Goal: Task Accomplishment & Management: Manage account settings

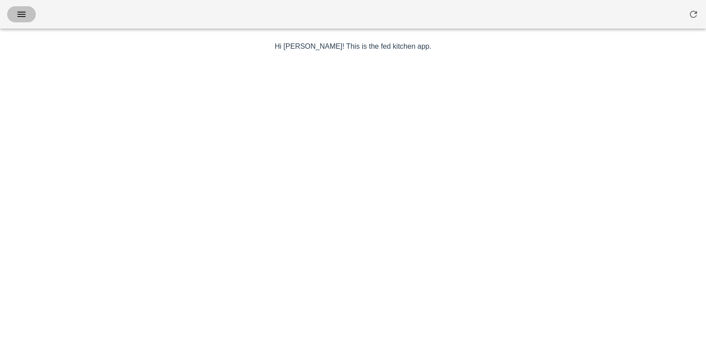
click at [30, 17] on button "button" at bounding box center [21, 14] width 29 height 16
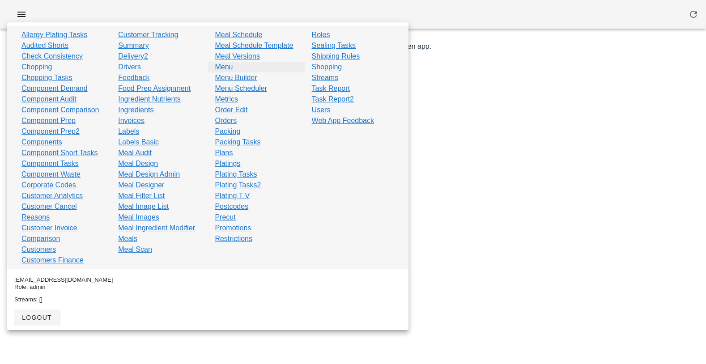
click at [222, 71] on link "Menu" at bounding box center [224, 67] width 18 height 11
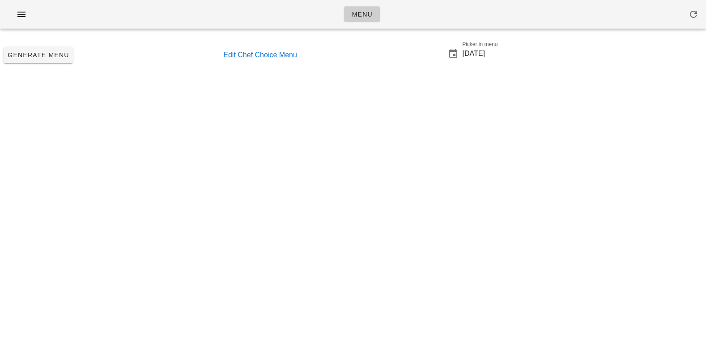
click at [245, 55] on link "Edit Chef Choice Menu" at bounding box center [260, 55] width 74 height 11
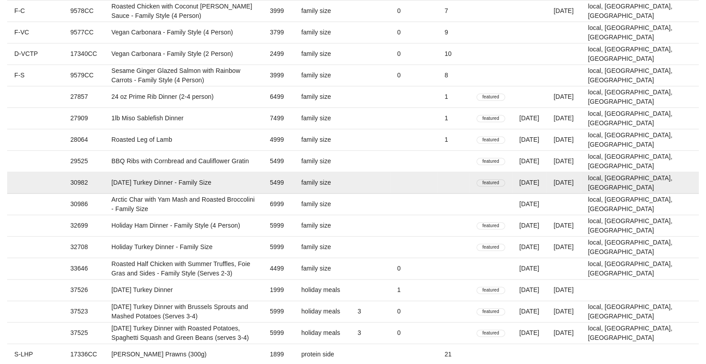
scroll to position [1207, 0]
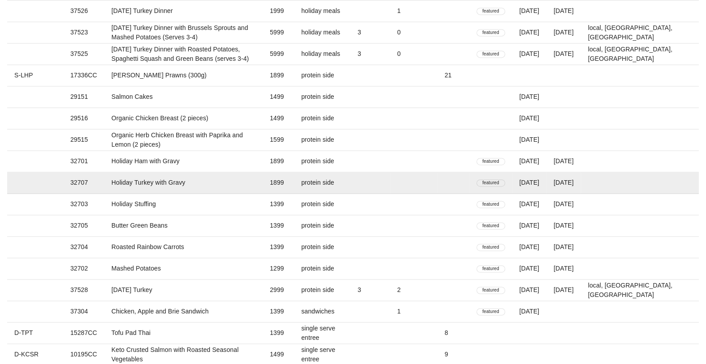
click at [199, 183] on td "Holiday Turkey with Gravy" at bounding box center [183, 182] width 158 height 21
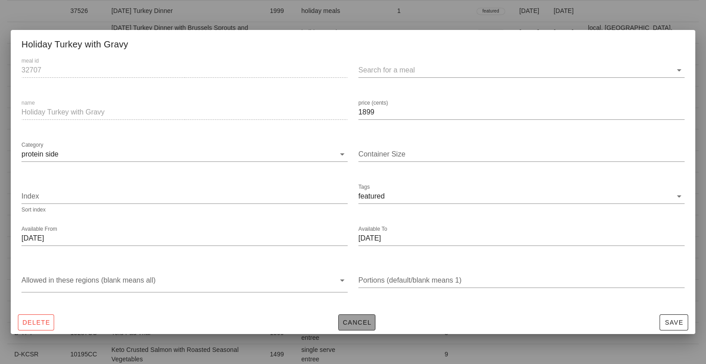
click at [349, 322] on span "Cancel" at bounding box center [357, 322] width 30 height 7
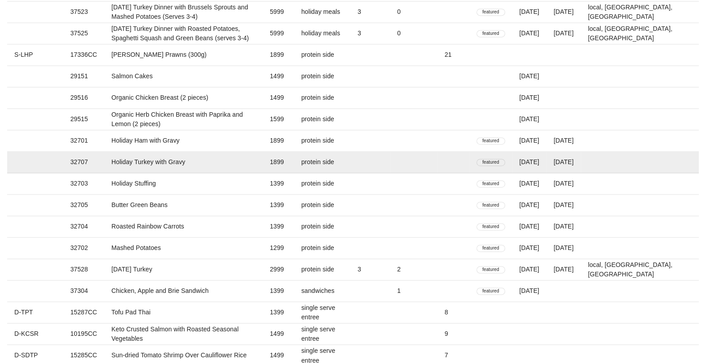
scroll to position [1233, 0]
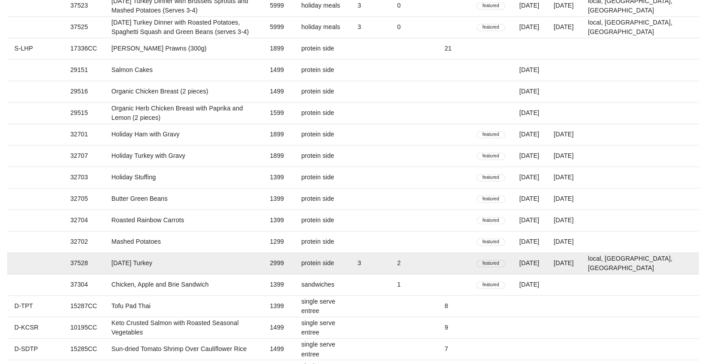
click at [350, 265] on td "protein side" at bounding box center [322, 263] width 56 height 21
type input "37528"
type input "[DATE] Turkey"
type input "2999"
type input "2"
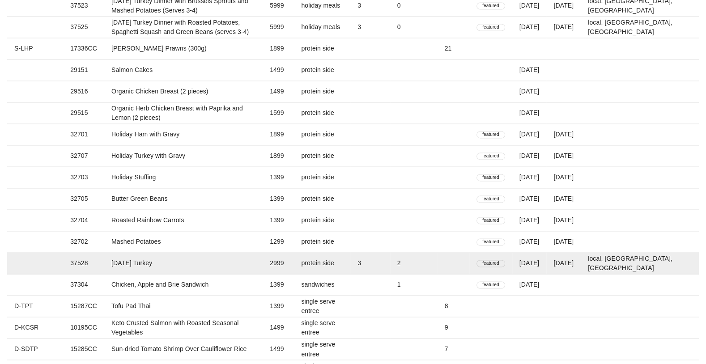
type input "2025-10-12"
type input "3"
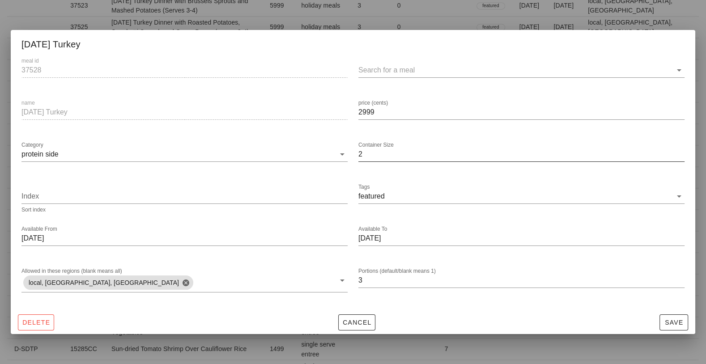
click at [385, 158] on input "2" at bounding box center [521, 154] width 326 height 14
type input "0"
click at [376, 115] on input "2999" at bounding box center [521, 112] width 326 height 14
click at [675, 325] on span "Save" at bounding box center [673, 322] width 21 height 7
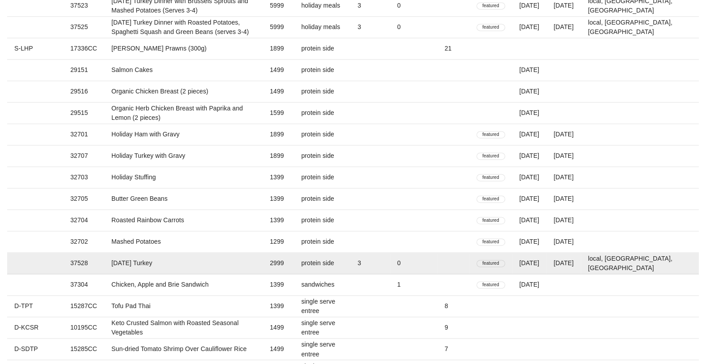
click at [294, 265] on td "2999" at bounding box center [278, 263] width 31 height 21
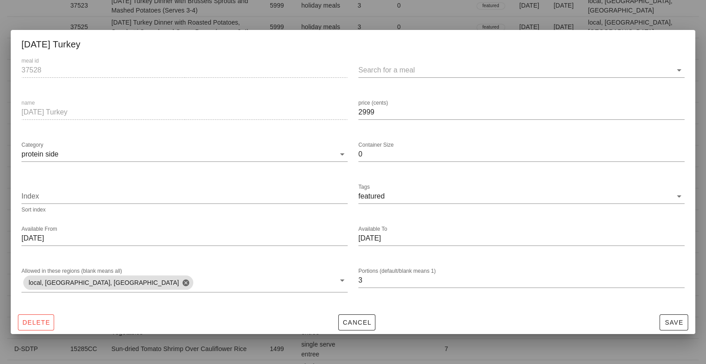
click at [297, 18] on div at bounding box center [353, 182] width 706 height 364
click at [357, 13] on div at bounding box center [353, 182] width 706 height 364
click at [353, 325] on span "Cancel" at bounding box center [357, 322] width 30 height 7
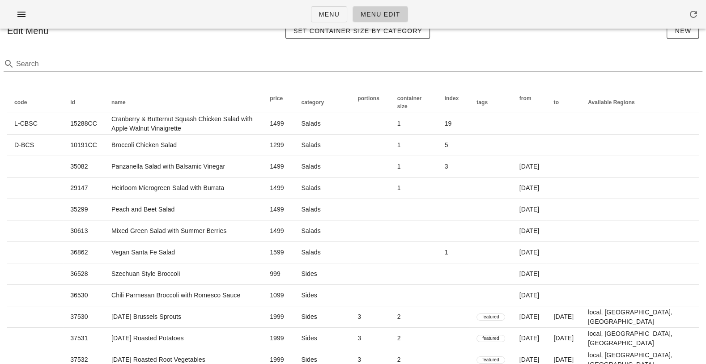
scroll to position [0, 0]
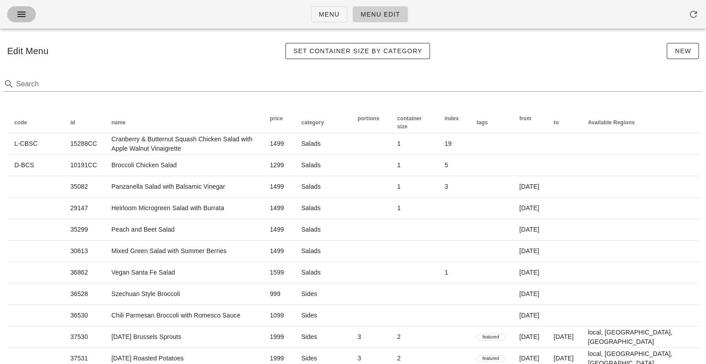
click at [13, 14] on button "button" at bounding box center [21, 14] width 29 height 16
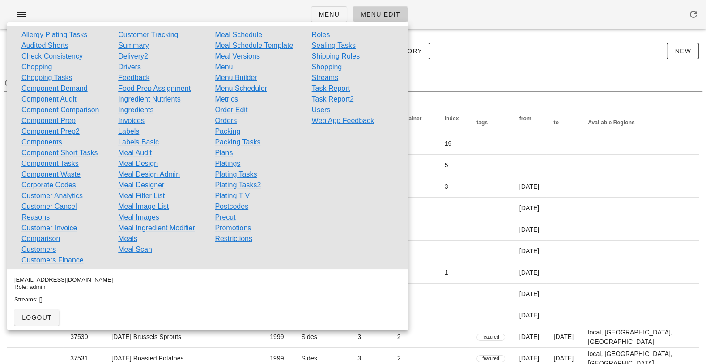
click at [78, 9] on div "Menu Menu Edit" at bounding box center [353, 14] width 706 height 29
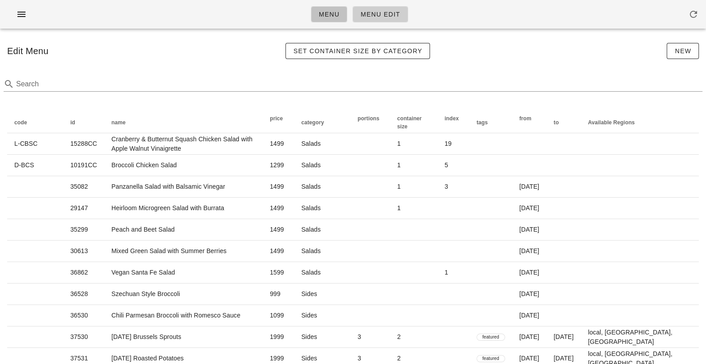
click at [316, 18] on link "Menu" at bounding box center [329, 14] width 36 height 16
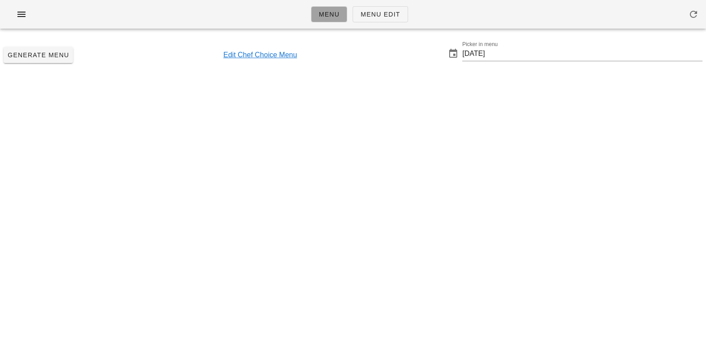
click at [232, 57] on link "Edit Chef Choice Menu" at bounding box center [260, 55] width 74 height 11
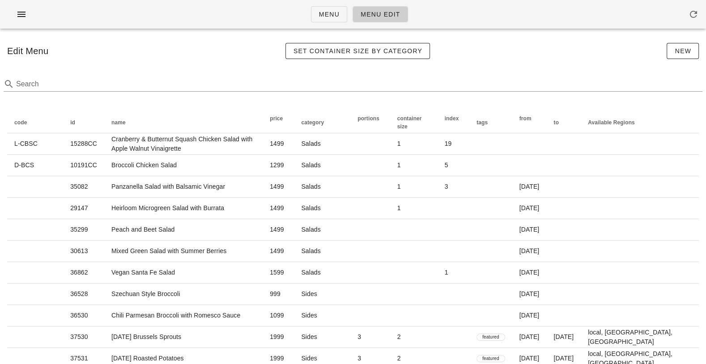
click at [203, 65] on div "Edit Menu Set Container Size by Category New" at bounding box center [353, 51] width 706 height 30
click at [323, 11] on span "Menu" at bounding box center [329, 14] width 21 height 7
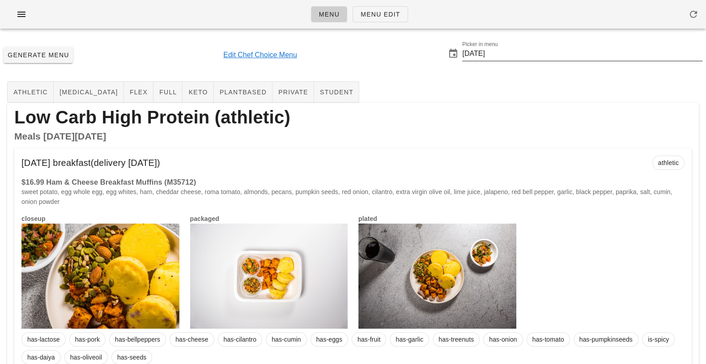
click at [500, 58] on input "2025-10-12" at bounding box center [582, 54] width 240 height 14
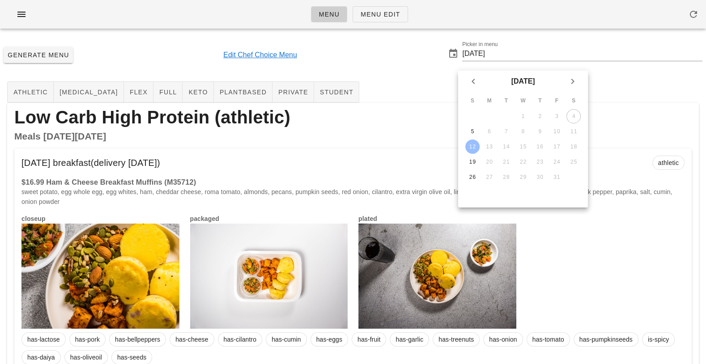
click at [408, 57] on div "Generate Menu Edit Chef Choice Menu Picker in menu 2025-10-12" at bounding box center [353, 55] width 706 height 38
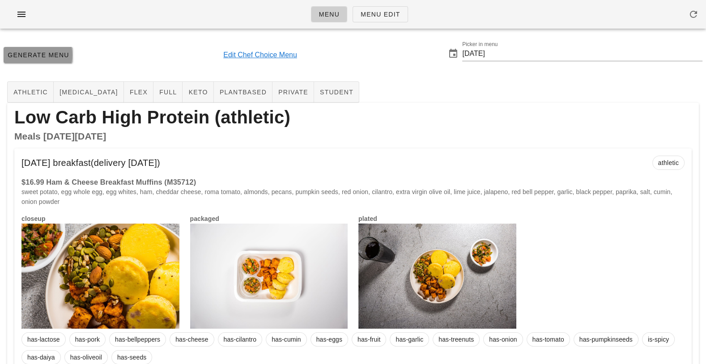
click at [48, 57] on span "Generate Menu" at bounding box center [38, 54] width 62 height 7
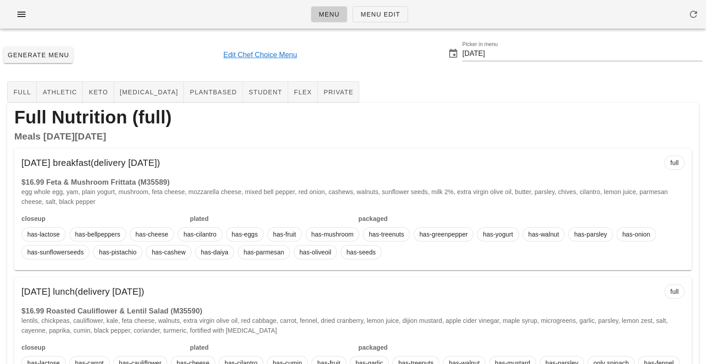
click at [417, 66] on div "Generate Menu Edit Chef Choice Menu Picker in menu 2025-10-12" at bounding box center [353, 55] width 706 height 38
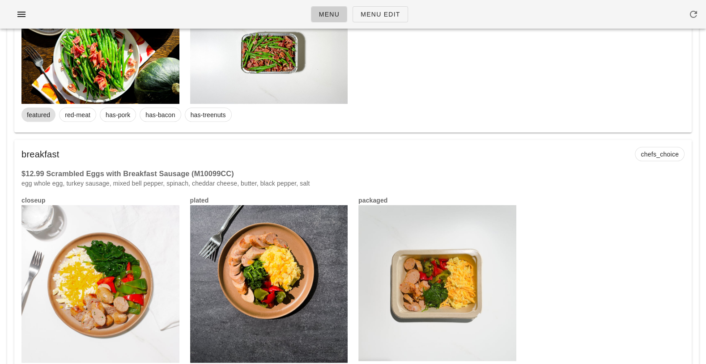
scroll to position [5035, 0]
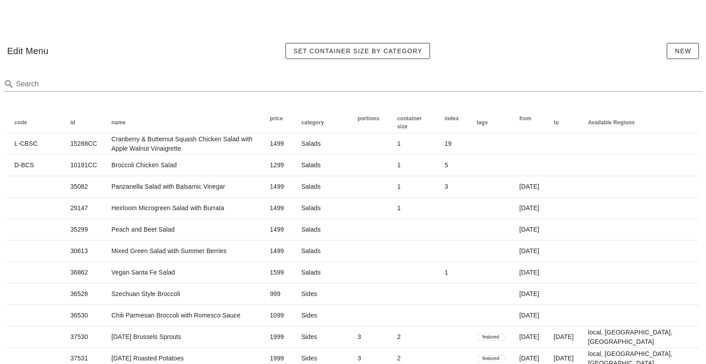
click at [210, 27] on div at bounding box center [352, 17] width 695 height 25
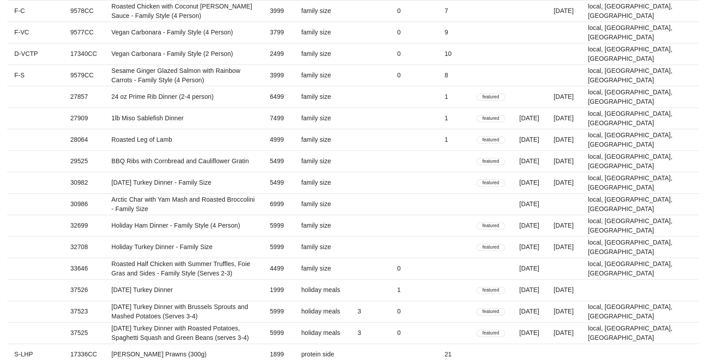
scroll to position [1207, 0]
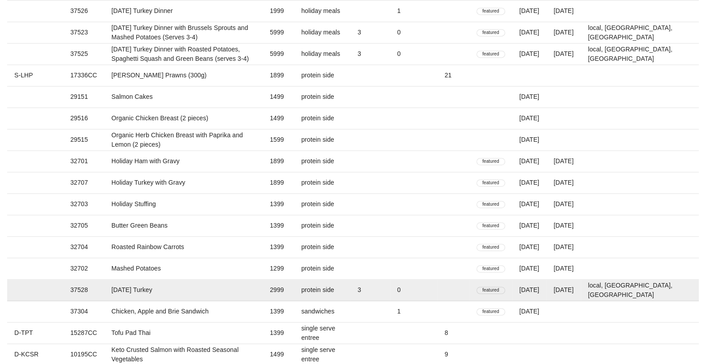
click at [350, 296] on td "protein side" at bounding box center [322, 290] width 56 height 21
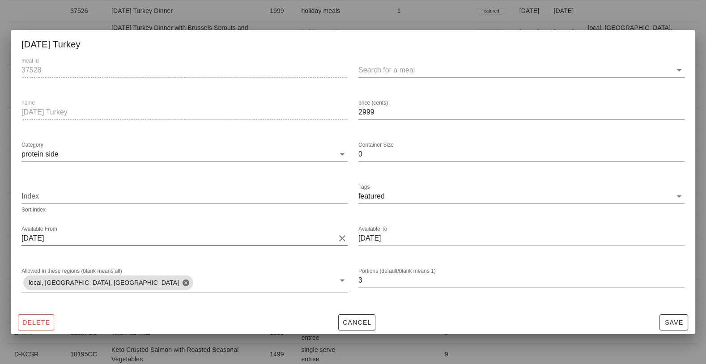
click at [283, 238] on input "2025-10-12" at bounding box center [178, 238] width 314 height 14
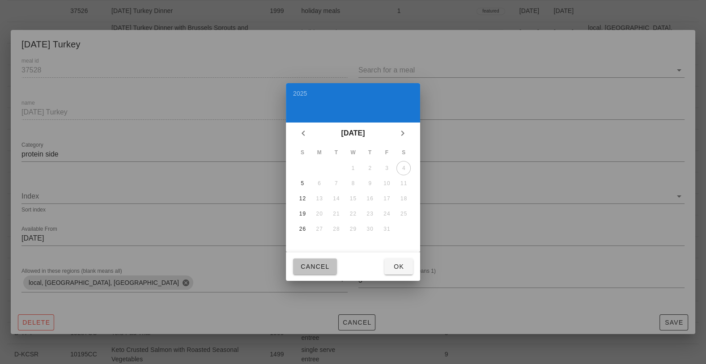
click at [309, 263] on span "Cancel" at bounding box center [315, 266] width 30 height 7
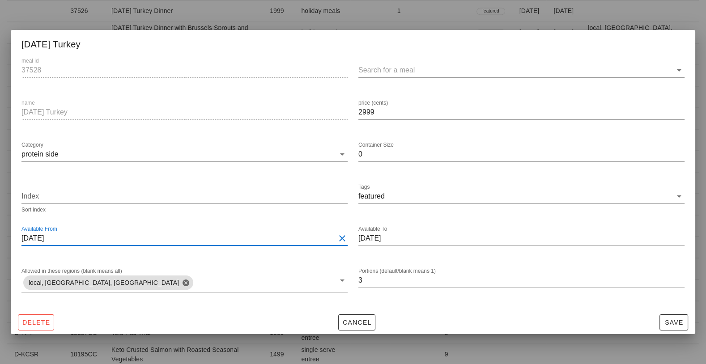
click at [343, 238] on button "Clear Available From" at bounding box center [342, 238] width 11 height 11
click at [640, 238] on input "2025-10-12" at bounding box center [515, 238] width 314 height 14
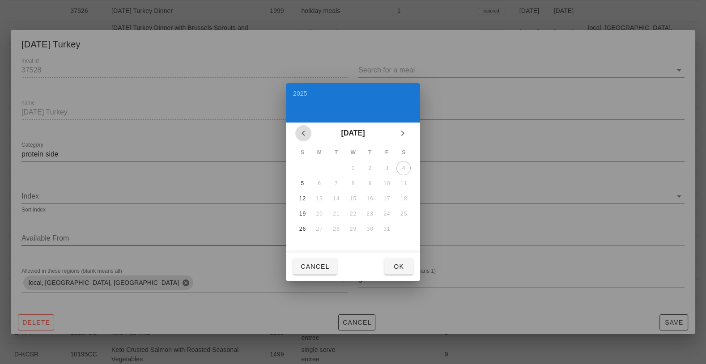
click at [305, 138] on icon "Previous month" at bounding box center [303, 133] width 11 height 11
click at [302, 184] on div "7" at bounding box center [302, 183] width 14 height 6
click at [400, 272] on button "Ok" at bounding box center [398, 267] width 29 height 16
type input "2025-09-07"
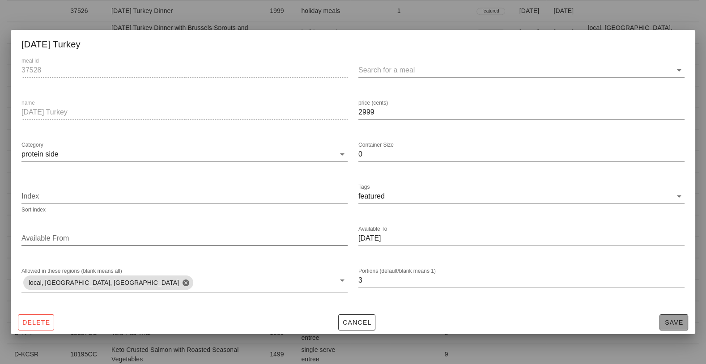
click at [671, 322] on span "Save" at bounding box center [673, 322] width 21 height 7
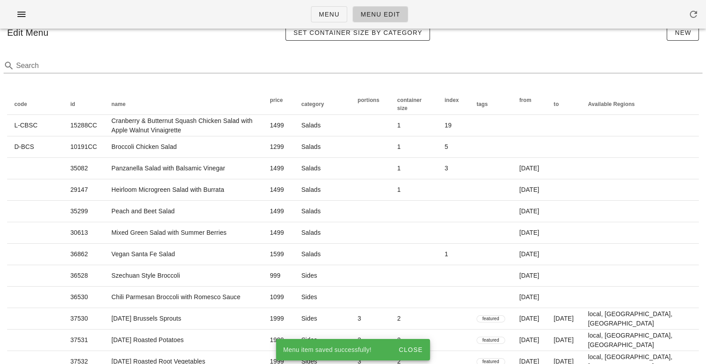
scroll to position [0, 0]
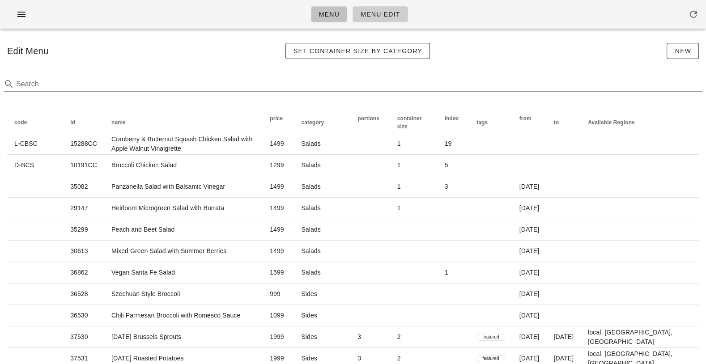
click at [320, 12] on span "Menu" at bounding box center [329, 14] width 21 height 7
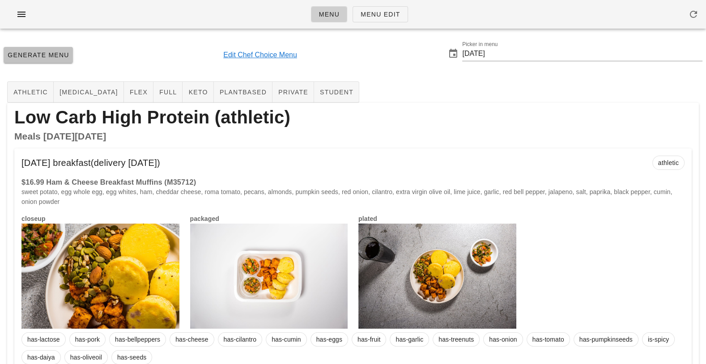
click at [35, 56] on span "Generate Menu" at bounding box center [38, 54] width 62 height 7
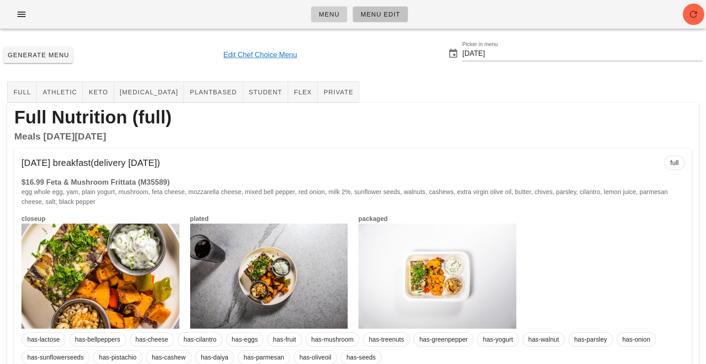
click at [375, 15] on span "Menu Edit" at bounding box center [380, 14] width 40 height 7
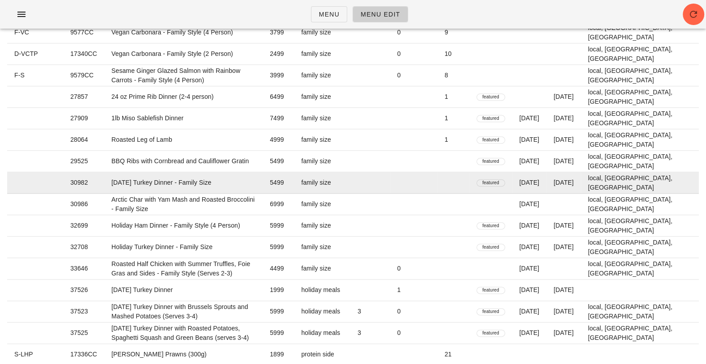
scroll to position [1207, 0]
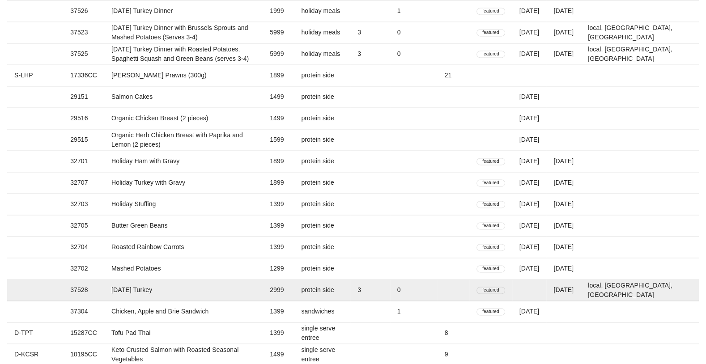
click at [252, 291] on td "[DATE] Turkey" at bounding box center [183, 290] width 158 height 21
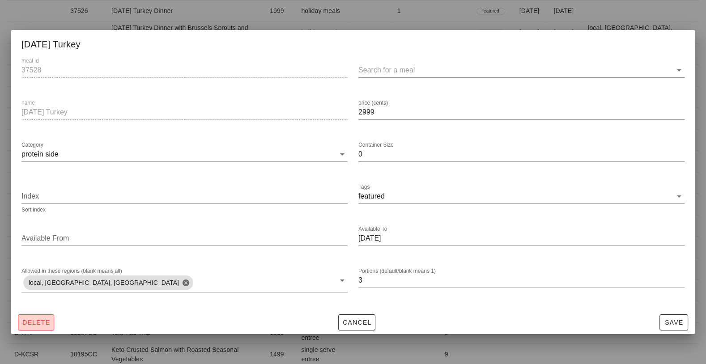
click at [29, 320] on span "Delete" at bounding box center [36, 322] width 28 height 7
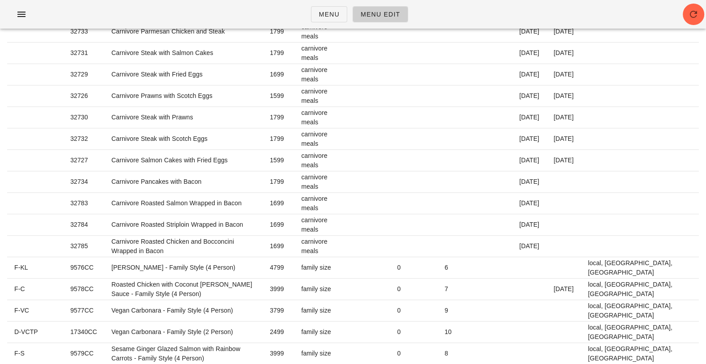
scroll to position [0, 0]
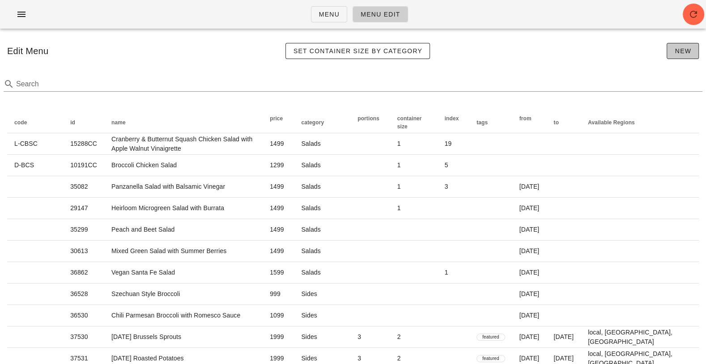
click at [679, 55] on button "New" at bounding box center [683, 51] width 32 height 16
type input "1"
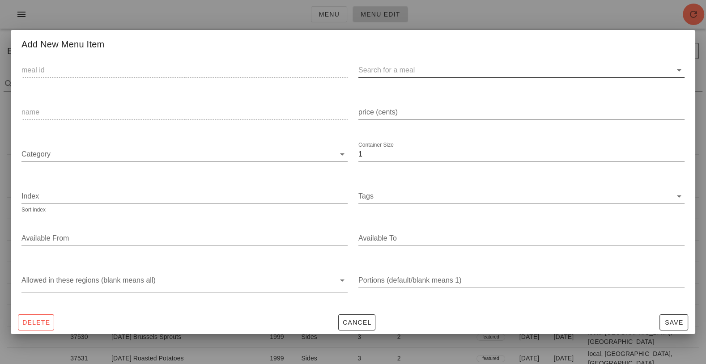
click at [391, 70] on input "text" at bounding box center [514, 70] width 312 height 14
paste input "37528"
type input "37528"
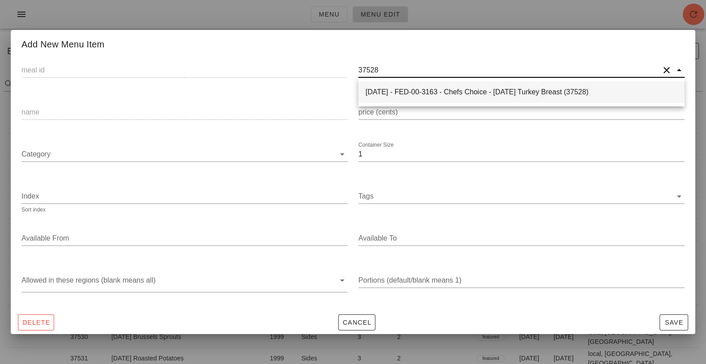
click at [392, 93] on div "2025-01-05 - FED-00-3163 - Chefs Choice - Thanksgiving Turkey Breast (37528)" at bounding box center [522, 92] width 312 height 9
type input "37528"
type input "2025-01-05 - FED-00-3163 - Chefs Choice - Thanksgiving Turkey Breast (37528)"
type input "[DATE] Turkey Breast"
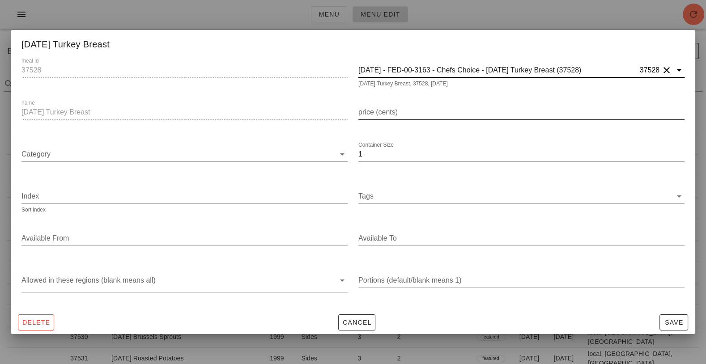
type input "2025-01-05 - FED-00-3163 - Chefs Choice - Thanksgiving Turkey Breast (37528)"
click at [389, 115] on input "price (cents)" at bounding box center [521, 112] width 326 height 14
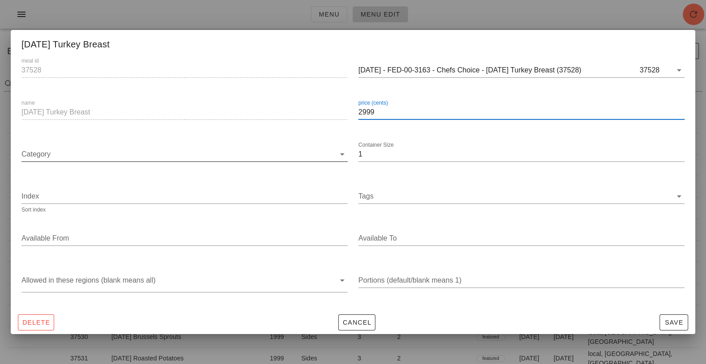
type input "2999"
click at [164, 156] on input "Category" at bounding box center [178, 154] width 314 height 14
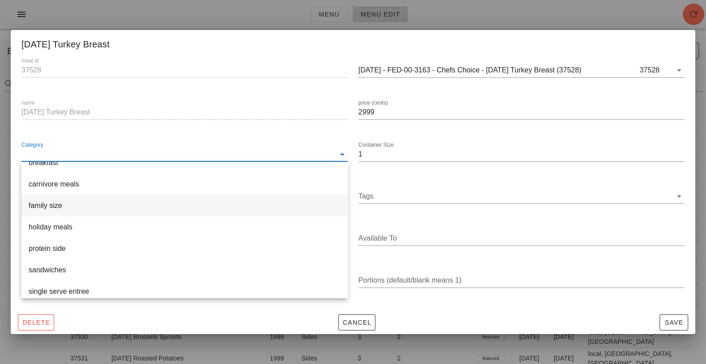
scroll to position [59, 0]
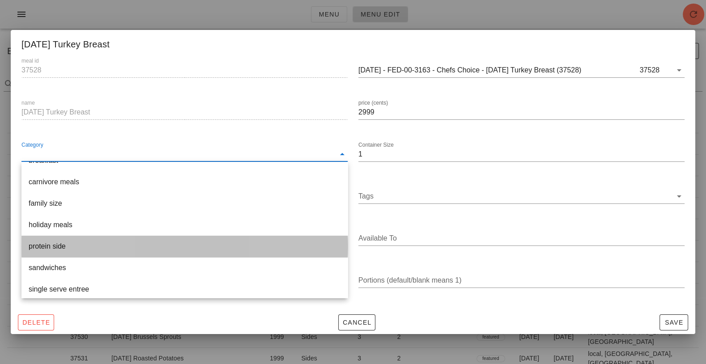
click at [170, 249] on div "protein side" at bounding box center [185, 246] width 312 height 9
type input "protein side"
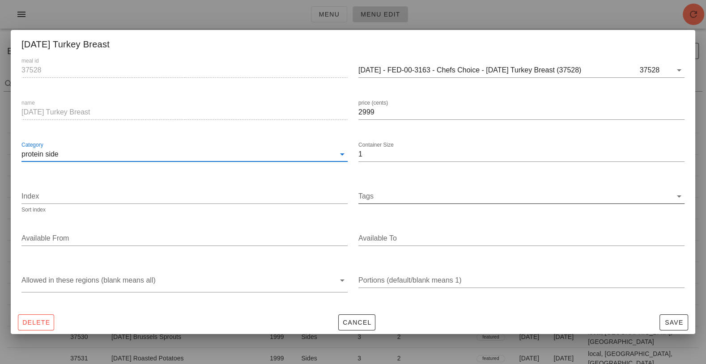
click at [421, 194] on input "Tags" at bounding box center [515, 196] width 314 height 14
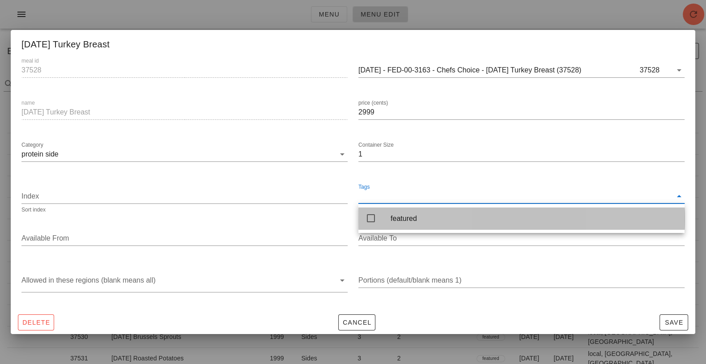
click at [380, 222] on div "featured" at bounding box center [521, 219] width 326 height 22
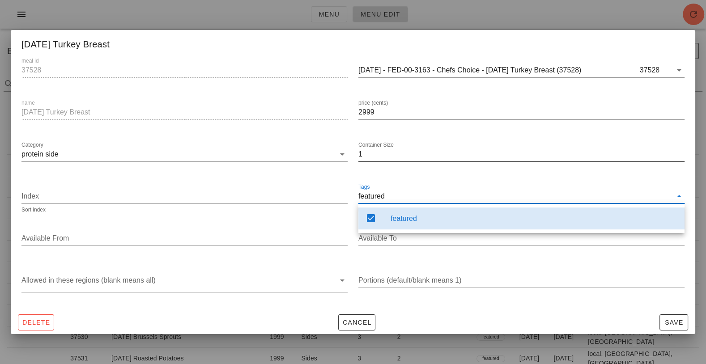
click at [378, 151] on input "1" at bounding box center [521, 154] width 326 height 14
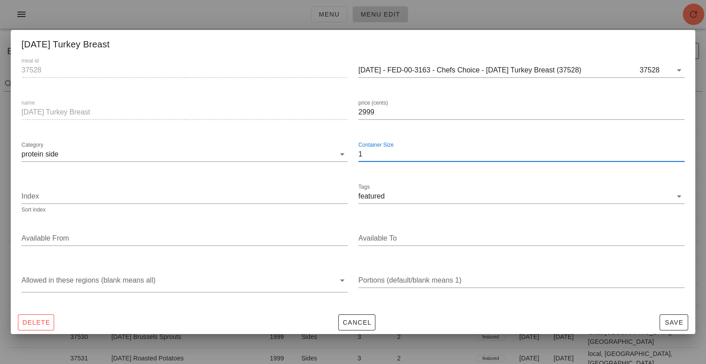
click at [378, 151] on input "1" at bounding box center [521, 154] width 326 height 14
type input "0"
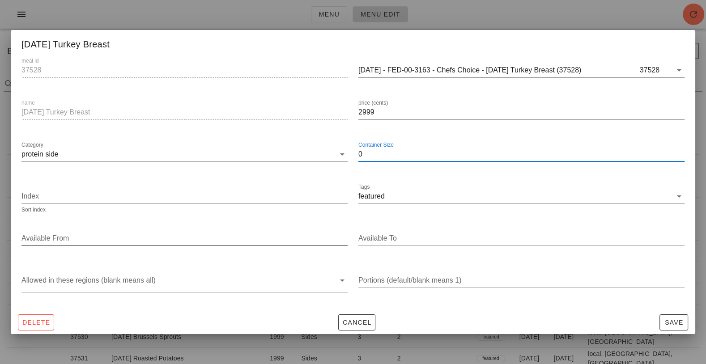
click at [316, 235] on input "Available From" at bounding box center [183, 238] width 324 height 14
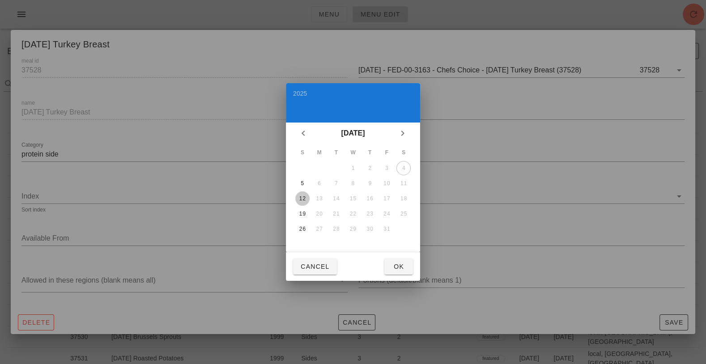
click at [302, 193] on button "12" at bounding box center [302, 198] width 14 height 14
click at [408, 272] on button "Ok" at bounding box center [398, 267] width 29 height 16
type input "2025-10-12"
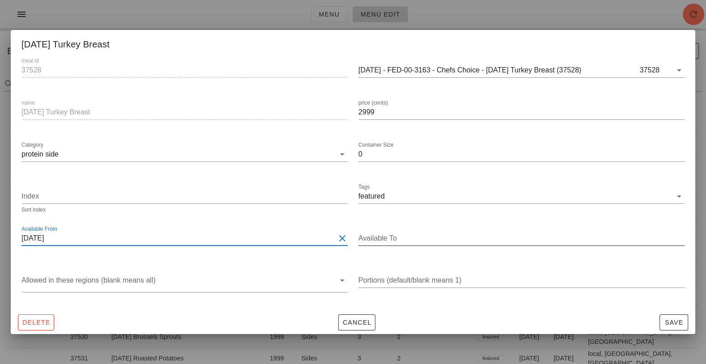
click at [453, 236] on input "Available To" at bounding box center [520, 238] width 324 height 14
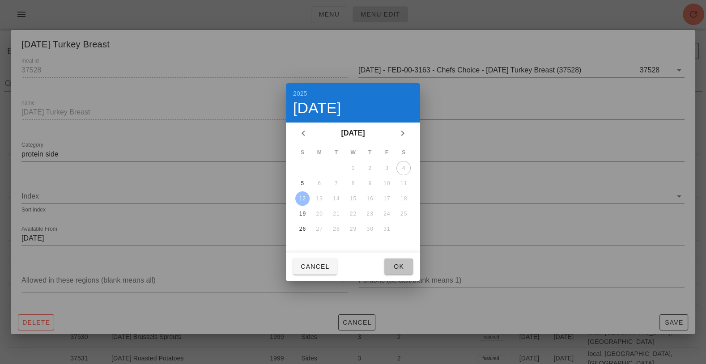
click at [403, 266] on span "Ok" at bounding box center [398, 266] width 14 height 7
type input "2025-10-12"
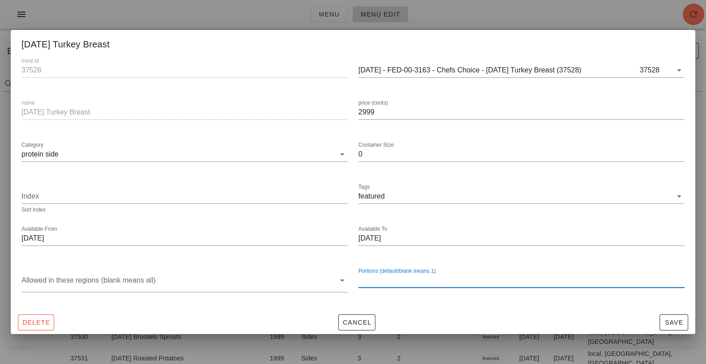
click at [382, 280] on input "Portions (default/blank means 1)" at bounding box center [521, 280] width 326 height 14
type input "3"
click at [236, 280] on div at bounding box center [178, 282] width 314 height 19
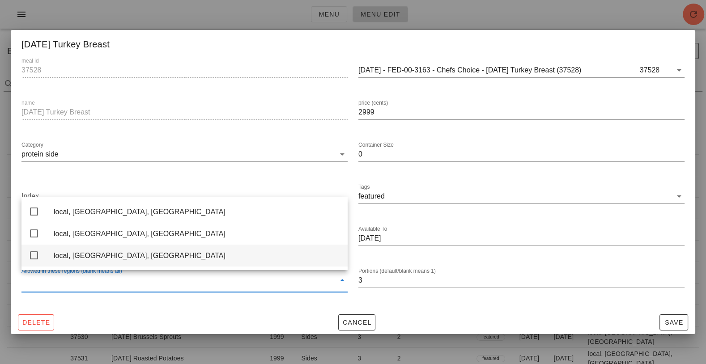
click at [218, 256] on div "local, vancouver, BC" at bounding box center [197, 255] width 287 height 9
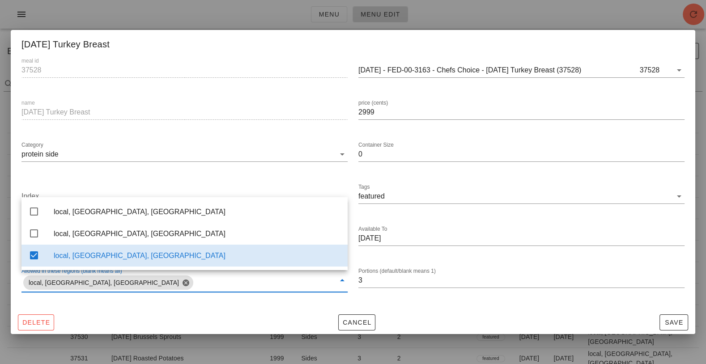
click at [633, 304] on div "Portions (default/blank means 1) 3" at bounding box center [521, 284] width 337 height 47
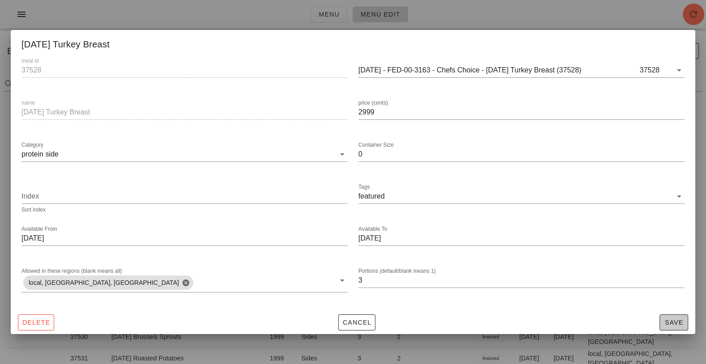
click at [667, 322] on span "Save" at bounding box center [673, 322] width 21 height 7
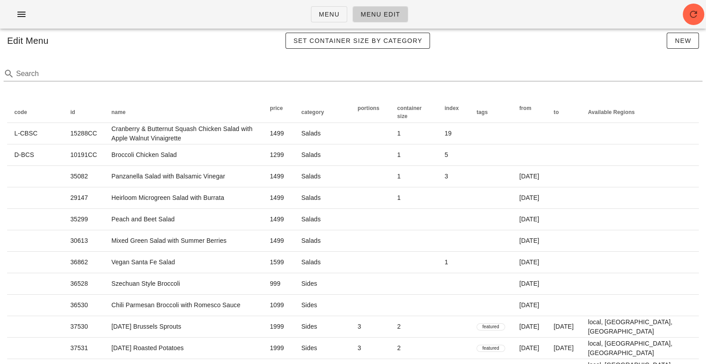
scroll to position [0, 0]
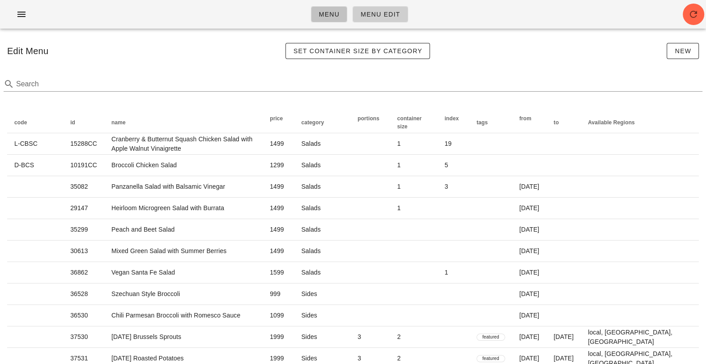
click at [334, 11] on span "Menu" at bounding box center [329, 14] width 21 height 7
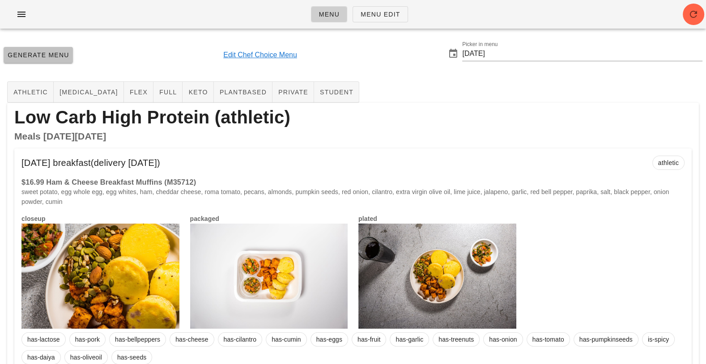
click at [38, 59] on button "Generate Menu" at bounding box center [38, 55] width 69 height 16
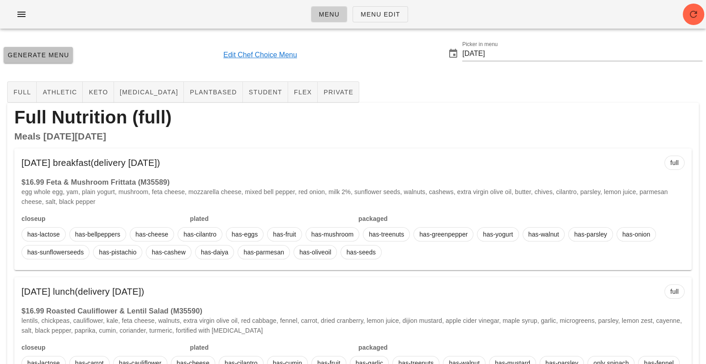
click at [43, 55] on span "Generate Menu" at bounding box center [38, 54] width 62 height 7
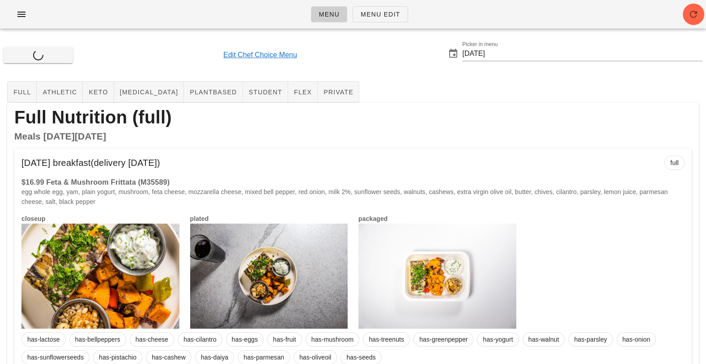
click at [367, 63] on div "Generate Menu Edit Chef Choice Menu Picker in menu 2025-10-12" at bounding box center [353, 55] width 706 height 38
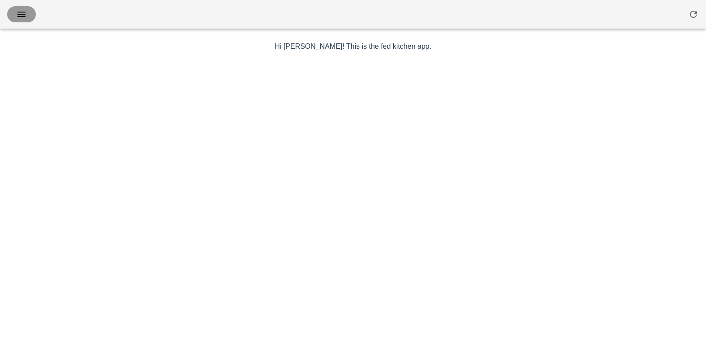
click at [26, 15] on icon "button" at bounding box center [21, 14] width 11 height 11
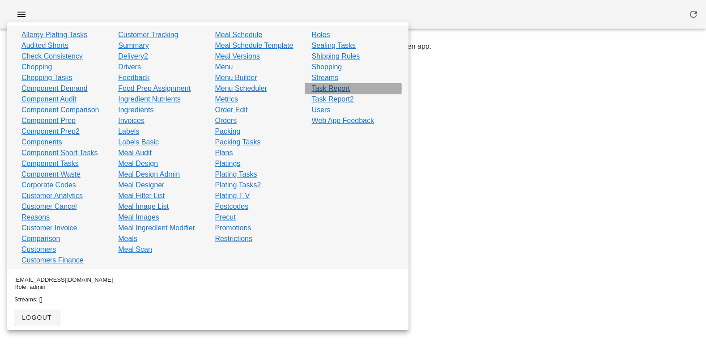
click at [358, 85] on div "Task Report" at bounding box center [353, 88] width 97 height 11
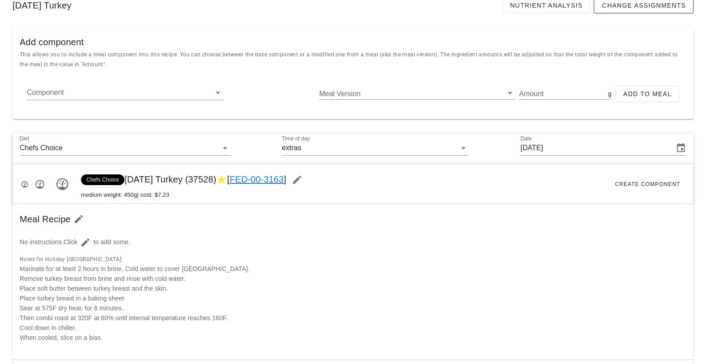
scroll to position [124, 0]
click at [302, 183] on icon "button" at bounding box center [297, 179] width 11 height 11
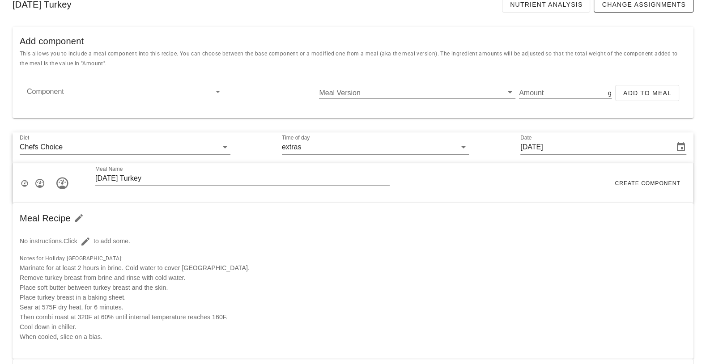
click at [270, 198] on div "Meal Name Thanksgiving Turkey" at bounding box center [242, 183] width 323 height 53
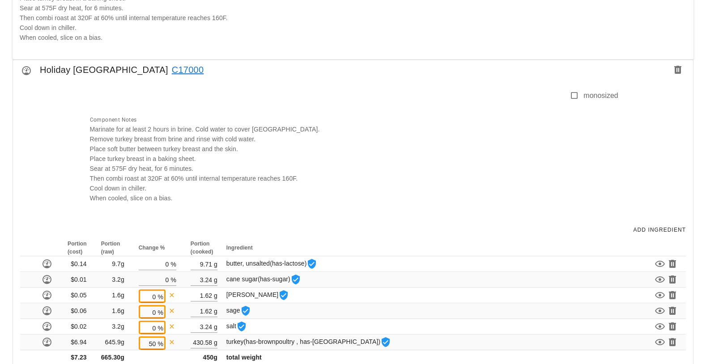
scroll to position [442, 0]
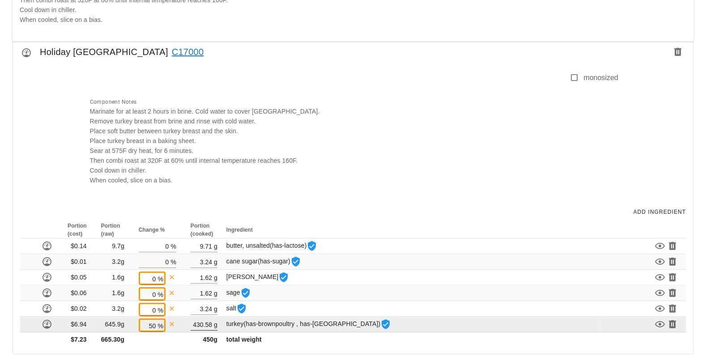
click at [203, 323] on input "430.58" at bounding box center [201, 325] width 21 height 12
type input "7"
type input "650"
click at [154, 324] on input "50" at bounding box center [148, 326] width 15 height 12
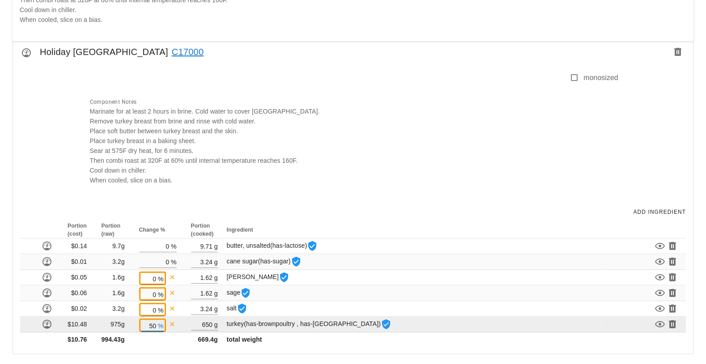
click at [154, 324] on input "50" at bounding box center [148, 326] width 15 height 12
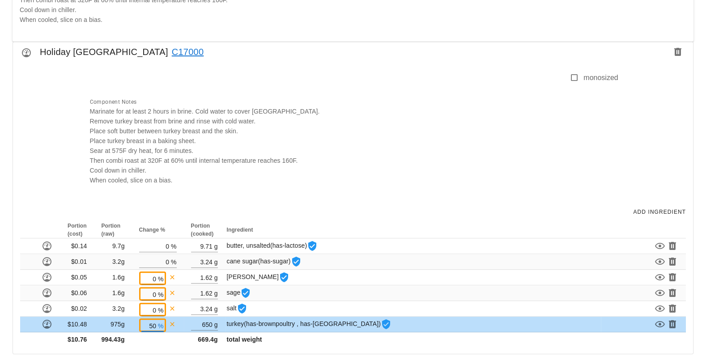
click at [332, 126] on div "Component Notes Marinate for at least 2 hours in brine. Cold water to cover tur…" at bounding box center [352, 145] width 534 height 109
click at [383, 188] on div "Component Notes Marinate for at least 2 hours in brine. Cold water to cover tur…" at bounding box center [352, 145] width 534 height 109
click at [209, 322] on input "650" at bounding box center [201, 325] width 21 height 12
click at [403, 161] on div "Component Notes Marinate for at least 2 hours in brine. Cold water to cover tur…" at bounding box center [352, 145] width 534 height 109
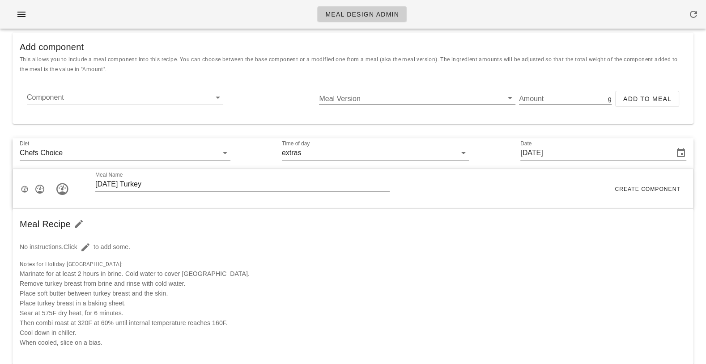
scroll to position [0, 0]
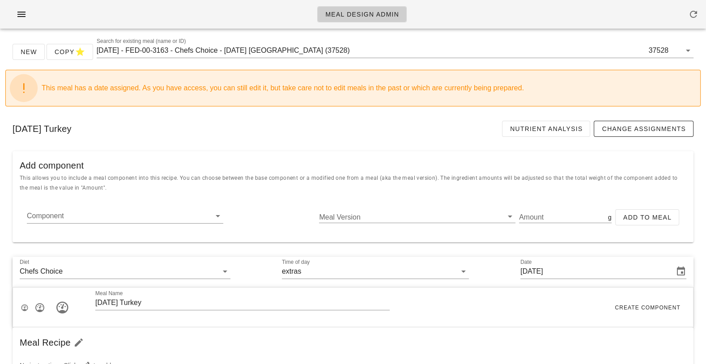
click at [354, 139] on div "Thanksgiving Turkey Nutrient Analysis Change Assignments" at bounding box center [352, 129] width 695 height 30
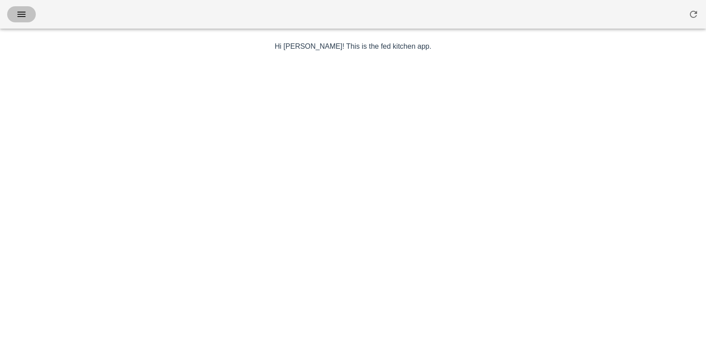
click at [16, 16] on span "button" at bounding box center [21, 14] width 14 height 11
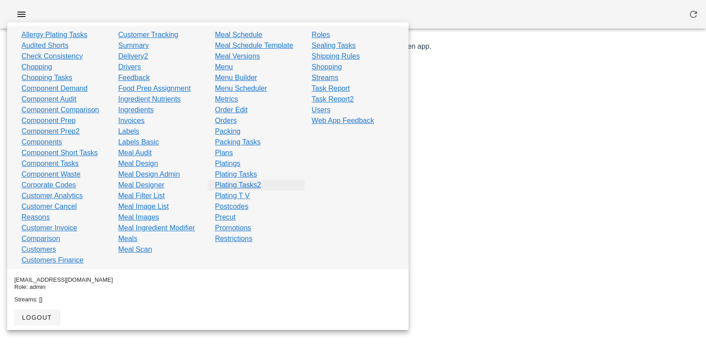
click at [234, 181] on link "Plating Tasks2" at bounding box center [238, 185] width 46 height 11
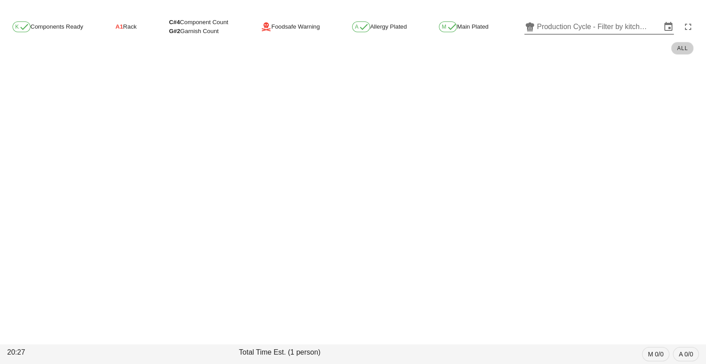
click at [605, 24] on input "Production Cycle - Filter by kitchen production schedules" at bounding box center [599, 27] width 124 height 14
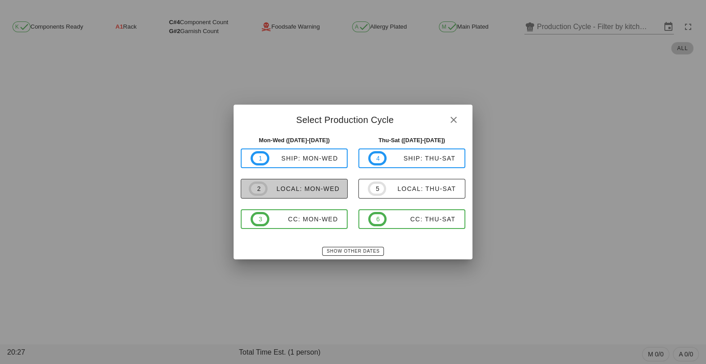
click at [305, 193] on span "2 local: Mon-Wed" at bounding box center [294, 189] width 91 height 14
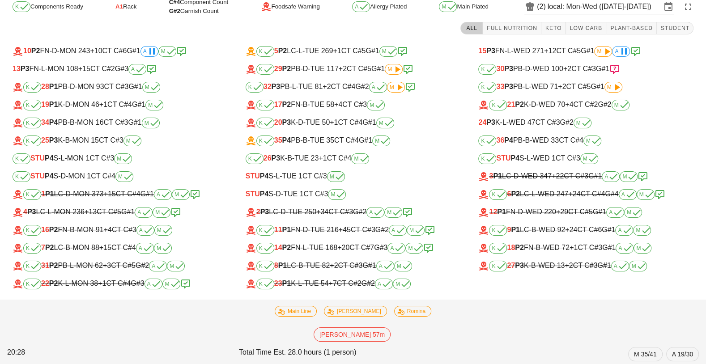
scroll to position [29, 0]
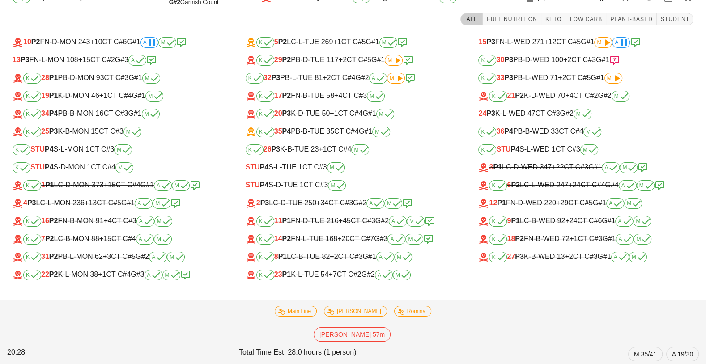
click at [620, 60] on icon at bounding box center [614, 60] width 11 height 11
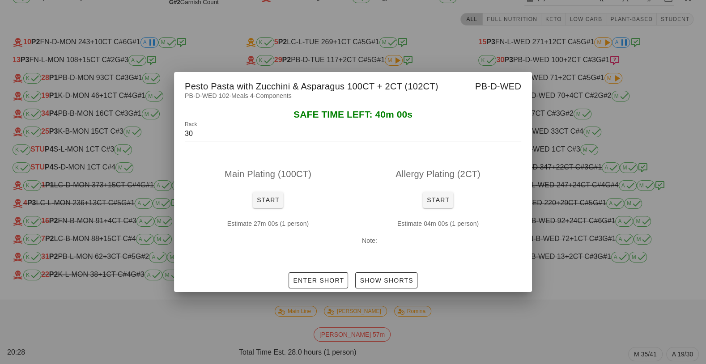
click at [622, 60] on div at bounding box center [353, 182] width 706 height 364
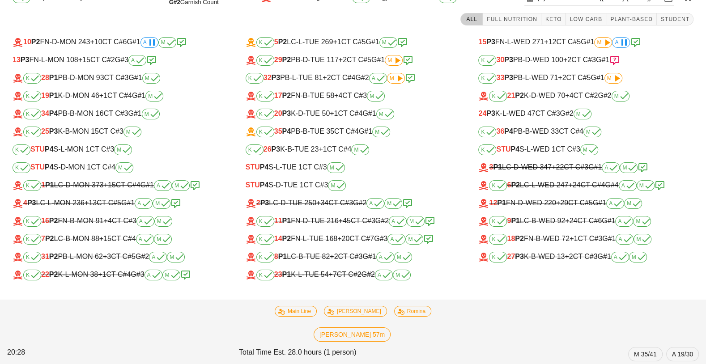
click at [157, 62] on icon at bounding box center [151, 60] width 11 height 11
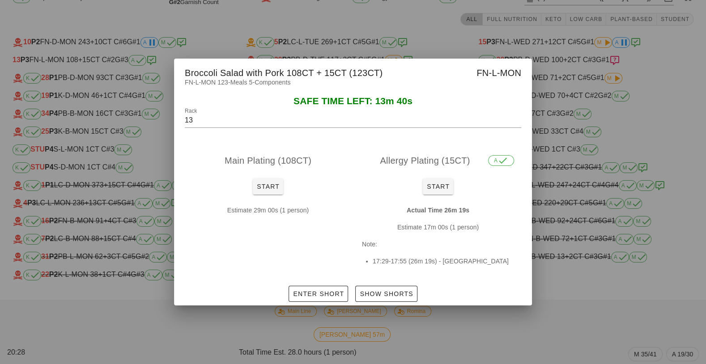
click at [125, 38] on div at bounding box center [353, 182] width 706 height 364
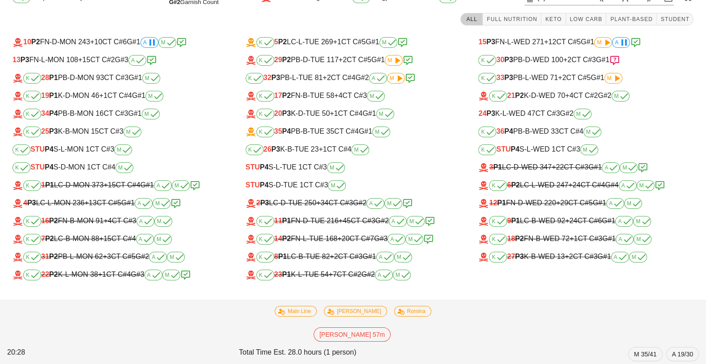
click at [113, 103] on div "K 19 P1 K-D-MON 46 +1 CT C#4 G#1 M" at bounding box center [120, 96] width 230 height 18
click at [112, 116] on div "K 34 P4 PB-B-MON 16 CT C#3 G#1 M" at bounding box center [120, 114] width 215 height 11
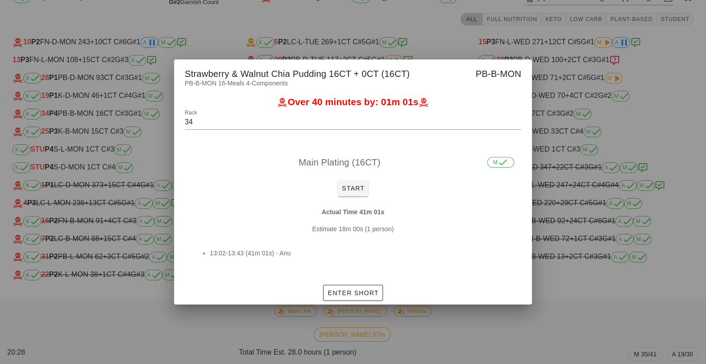
click at [95, 94] on div at bounding box center [353, 182] width 706 height 364
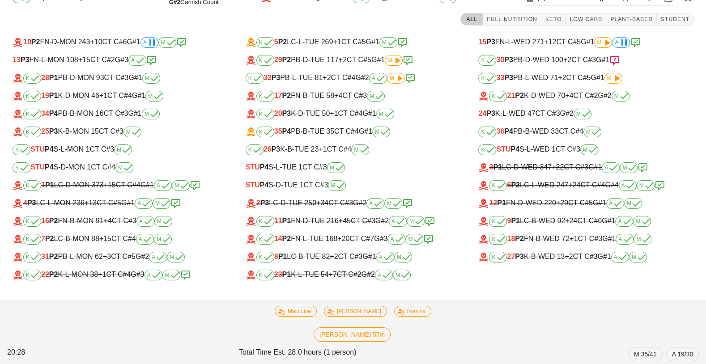
click at [102, 94] on div "K 19 P1 K-D-MON 46 +1 CT C#4 G#1 M" at bounding box center [120, 96] width 215 height 11
type input "19"
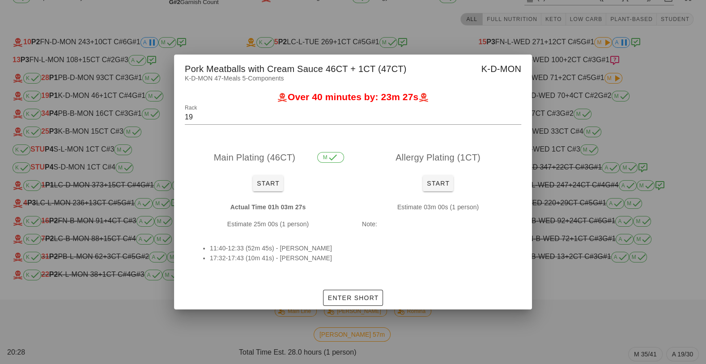
click at [103, 95] on div at bounding box center [353, 182] width 706 height 364
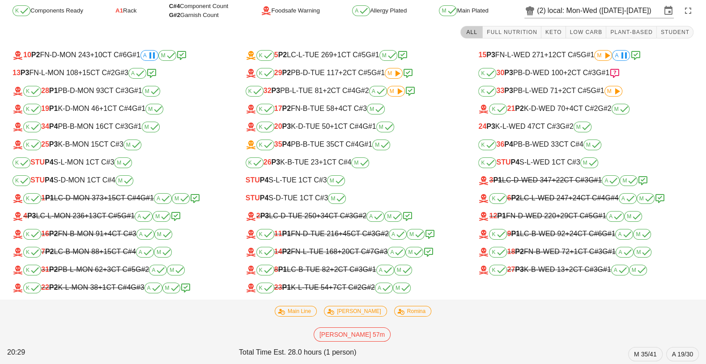
scroll to position [10, 0]
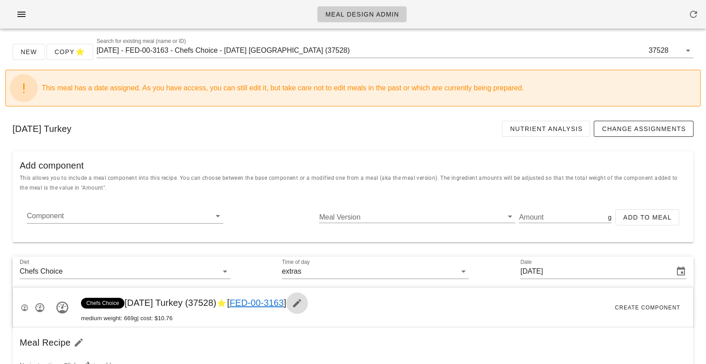
click at [302, 305] on icon "button" at bounding box center [297, 303] width 11 height 11
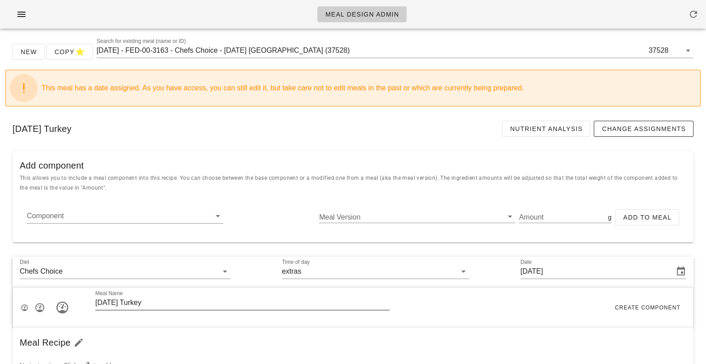
click at [200, 304] on input "[DATE] Turkey" at bounding box center [242, 303] width 294 height 14
type input "[DATE] Turkey Breast"
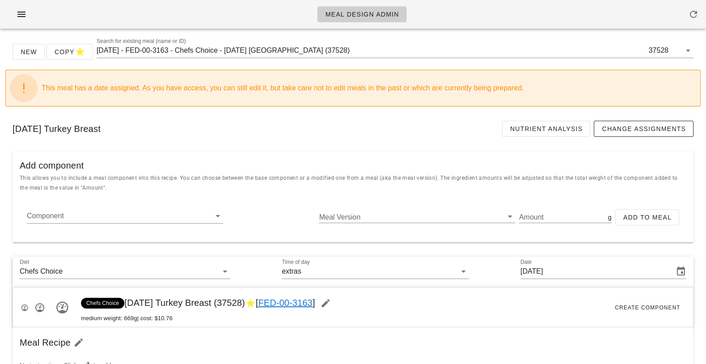
click at [248, 158] on div "Add component" at bounding box center [353, 161] width 681 height 21
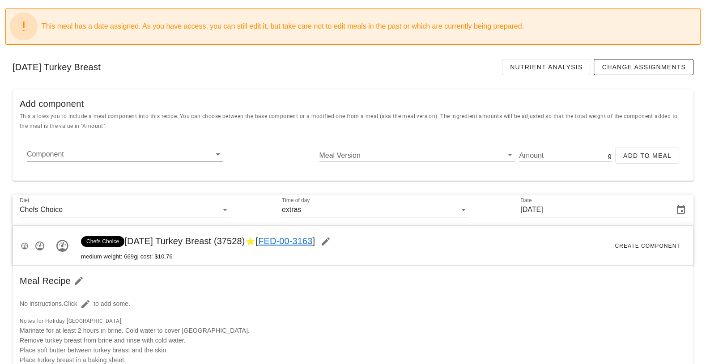
scroll to position [68, 0]
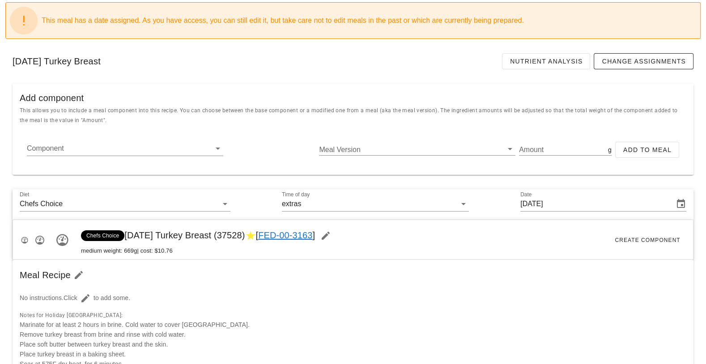
click at [308, 68] on div "[DATE] Turkey Breast Nutrient Analysis Change Assignments" at bounding box center [352, 61] width 695 height 30
click at [443, 85] on div "Add component" at bounding box center [353, 94] width 681 height 21
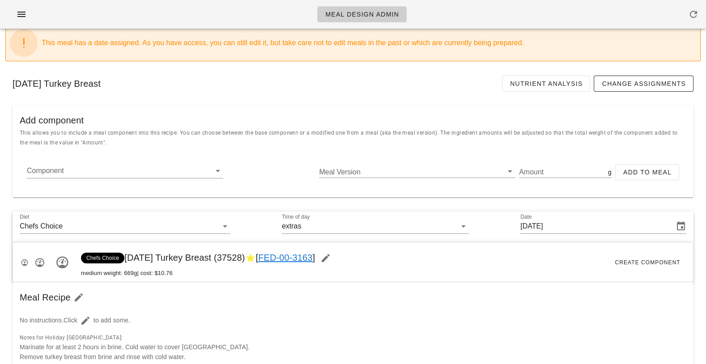
scroll to position [0, 0]
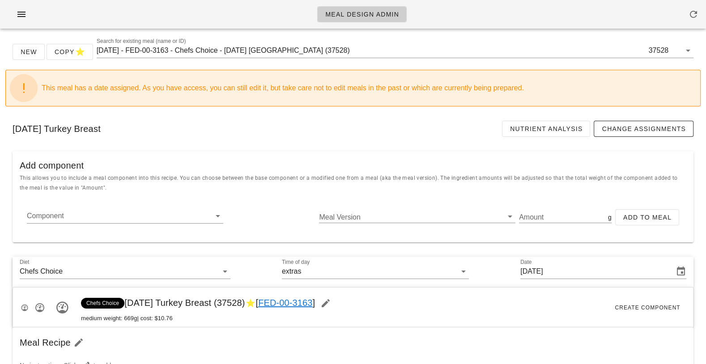
click at [244, 302] on span "Chefs Choice [DATE] Turkey Breast (37528) [ FED-00-3163 ]" at bounding box center [208, 303] width 255 height 10
copy span "37528"
click at [544, 12] on div "Meal Design Admin" at bounding box center [353, 14] width 706 height 29
